Goal: Information Seeking & Learning: Check status

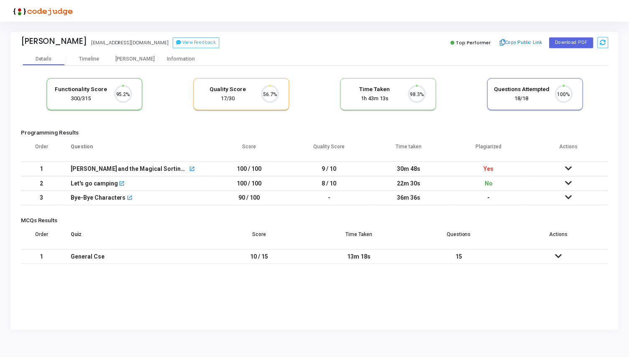
scroll to position [18, 21]
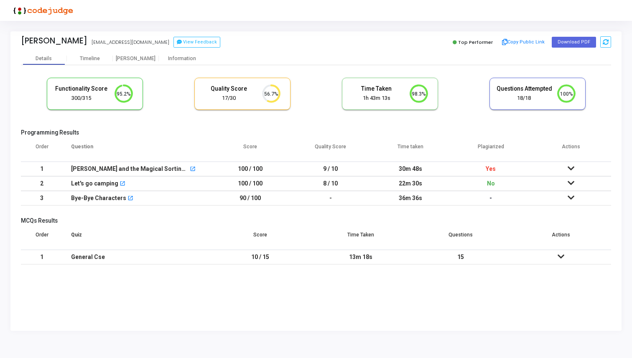
click at [572, 169] on icon at bounding box center [571, 169] width 7 height 6
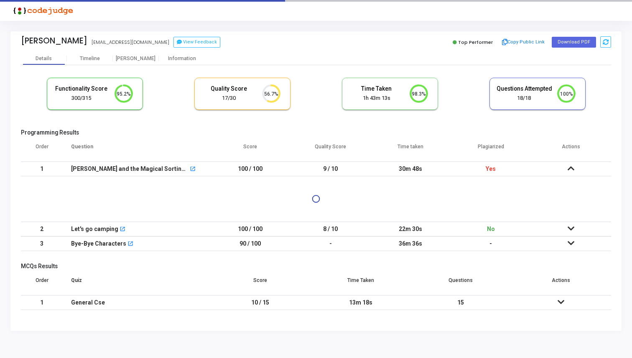
click at [572, 169] on icon at bounding box center [571, 169] width 7 height 6
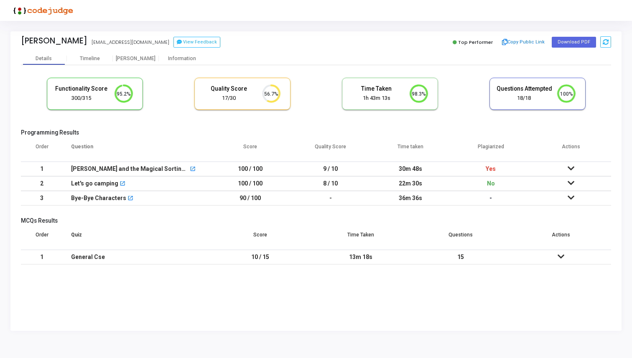
click at [569, 198] on icon at bounding box center [571, 198] width 7 height 6
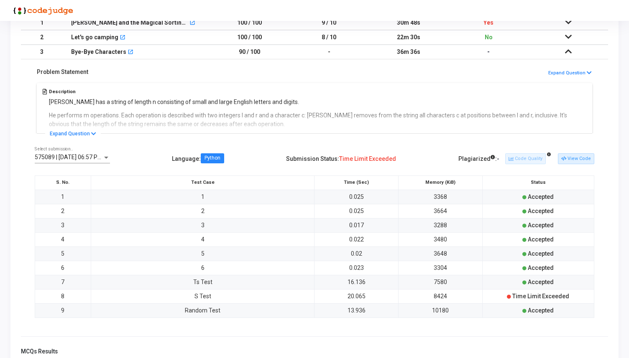
scroll to position [207, 0]
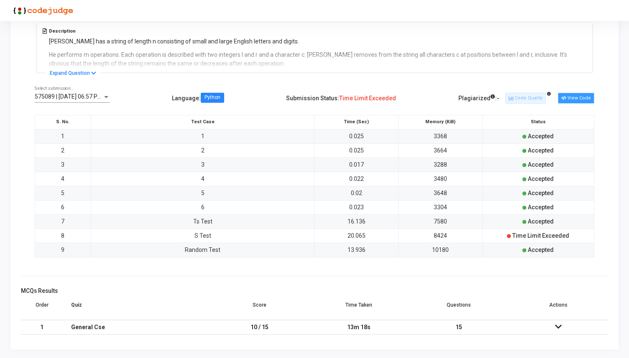
click at [576, 99] on button "View Code" at bounding box center [576, 98] width 36 height 11
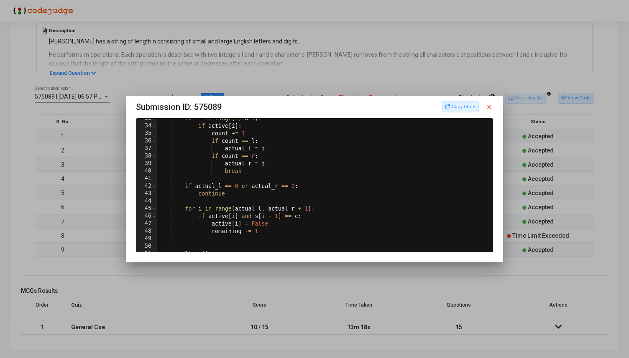
scroll to position [245, 0]
click at [494, 108] on mat-dialog-container "Submission ID: 575089 Copy Code close 33 34 35 36 37 38 39 40 41 42 43 44 45 46…" at bounding box center [314, 179] width 377 height 167
click at [492, 108] on mat-icon "close" at bounding box center [490, 107] width 8 height 8
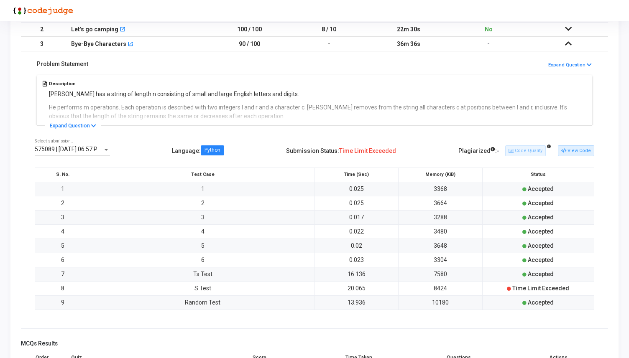
scroll to position [0, 0]
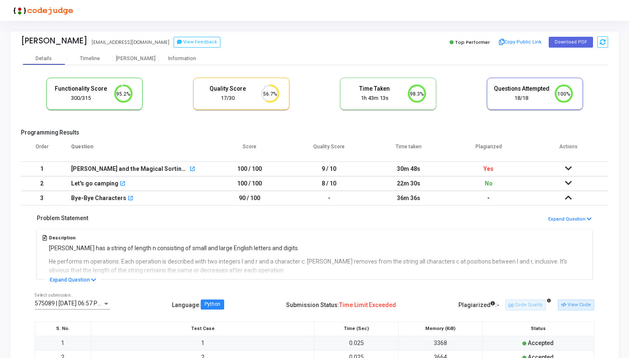
click at [569, 168] on icon at bounding box center [568, 169] width 7 height 6
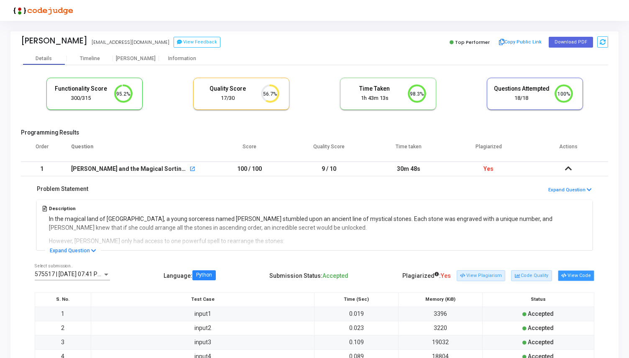
click at [578, 276] on button "View Code" at bounding box center [576, 276] width 36 height 11
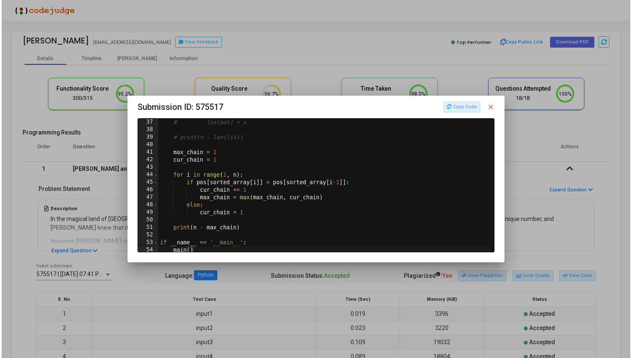
scroll to position [273, 0]
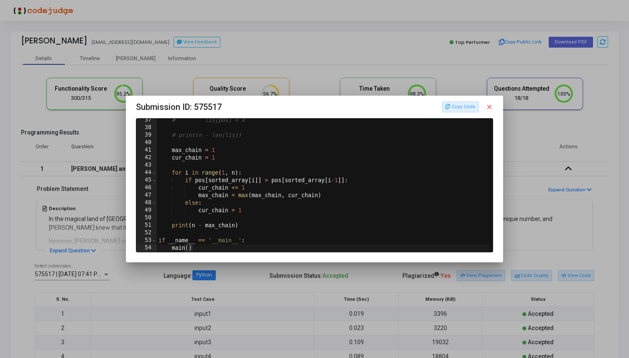
click at [488, 107] on mat-icon "close" at bounding box center [490, 107] width 8 height 8
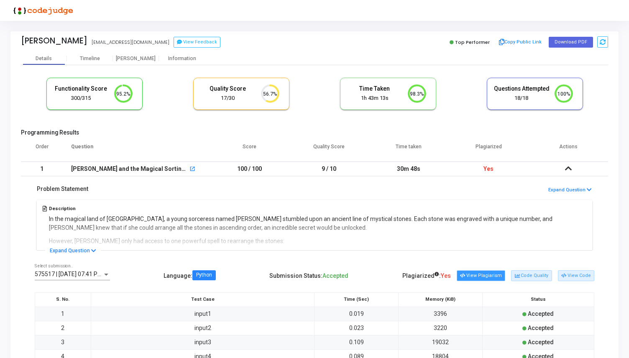
click at [483, 275] on button "View Plagiarism" at bounding box center [481, 276] width 49 height 11
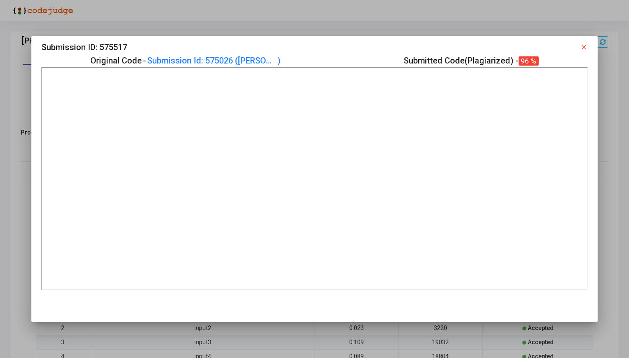
click at [579, 45] on div "Submission ID: 575517 close" at bounding box center [314, 47] width 546 height 13
click at [582, 45] on mat-icon "close" at bounding box center [584, 48] width 8 height 8
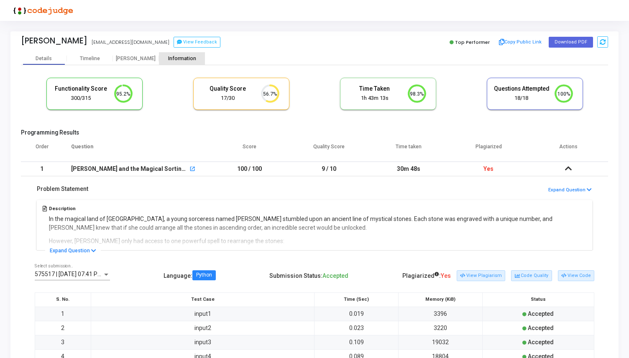
click at [188, 59] on div "Information" at bounding box center [182, 59] width 46 height 6
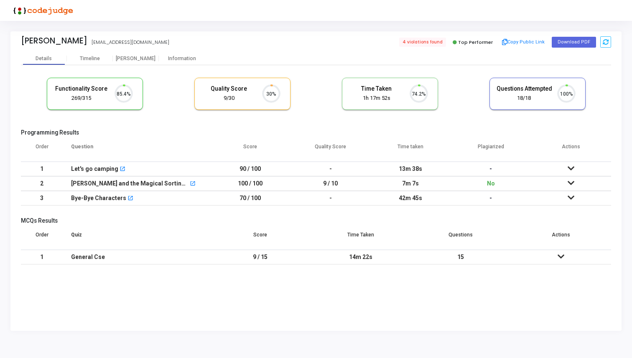
scroll to position [18, 21]
click at [181, 57] on div "Information" at bounding box center [182, 59] width 46 height 6
